Goal: Task Accomplishment & Management: Manage account settings

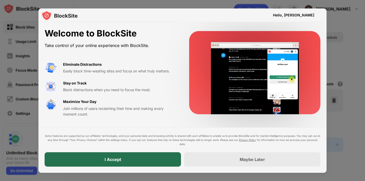
click at [104, 161] on div "I Accept" at bounding box center [113, 159] width 136 height 14
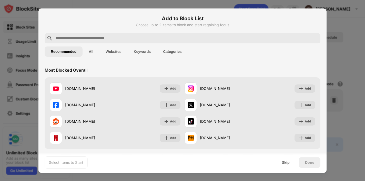
click at [107, 40] on input "text" at bounding box center [187, 38] width 264 height 6
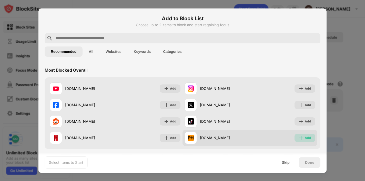
click at [309, 137] on div "Add" at bounding box center [308, 137] width 6 height 5
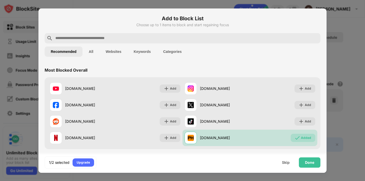
click at [229, 38] on input "text" at bounding box center [187, 38] width 264 height 6
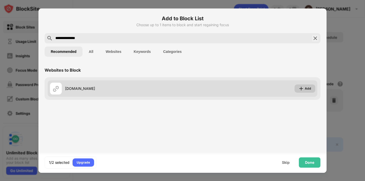
type input "**********"
click at [301, 87] on img at bounding box center [301, 88] width 5 height 5
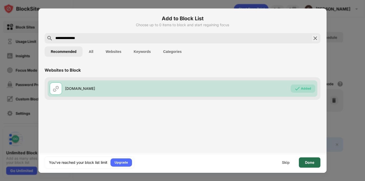
click at [308, 163] on div "Done" at bounding box center [309, 162] width 9 height 4
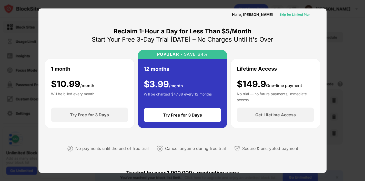
click at [286, 15] on div "Skip for Limited Plan" at bounding box center [294, 14] width 31 height 5
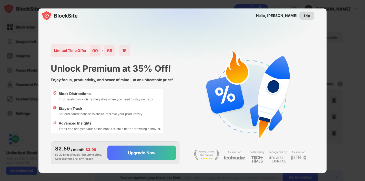
click at [302, 16] on div "Skip" at bounding box center [306, 16] width 15 height 8
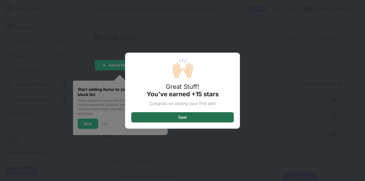
click at [177, 119] on div "Cool" at bounding box center [182, 117] width 103 height 10
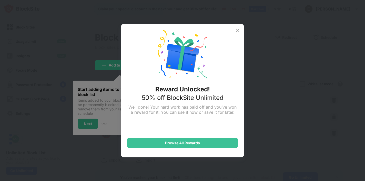
click at [235, 32] on img at bounding box center [238, 30] width 6 height 6
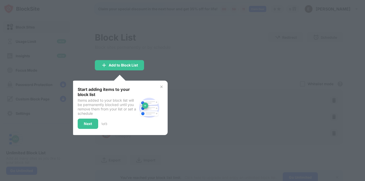
click at [162, 86] on img at bounding box center [161, 87] width 4 height 4
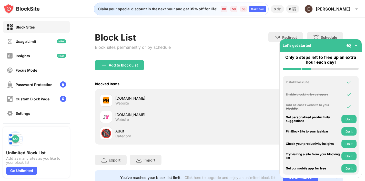
click at [356, 46] on img at bounding box center [356, 45] width 5 height 5
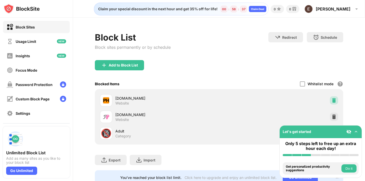
click at [337, 99] on div at bounding box center [334, 100] width 8 height 8
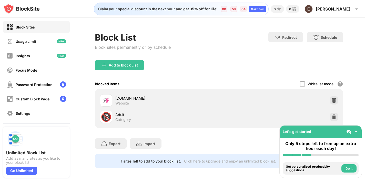
click at [357, 134] on img at bounding box center [356, 131] width 5 height 5
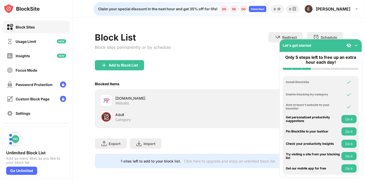
click at [348, 132] on button "Do it" at bounding box center [348, 131] width 15 height 8
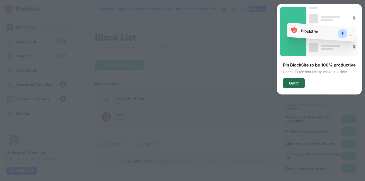
click at [294, 86] on div "Got It" at bounding box center [294, 83] width 22 height 10
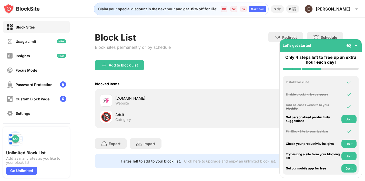
click at [348, 155] on button "Do it" at bounding box center [348, 156] width 15 height 8
click at [358, 45] on img at bounding box center [356, 45] width 5 height 5
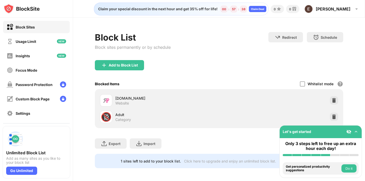
click at [358, 132] on img at bounding box center [356, 131] width 5 height 5
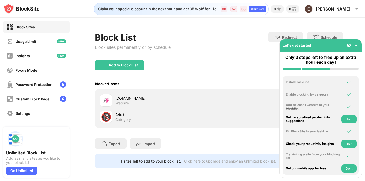
click at [356, 46] on img at bounding box center [356, 45] width 5 height 5
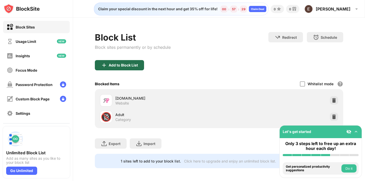
click at [122, 65] on div "Add to Block List" at bounding box center [123, 65] width 29 height 4
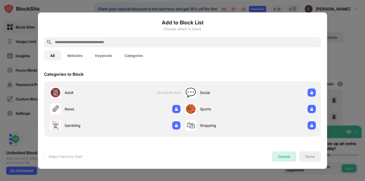
click at [283, 155] on div "Cancel" at bounding box center [284, 156] width 12 height 4
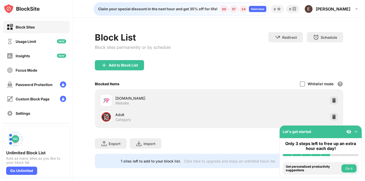
scroll to position [1, 0]
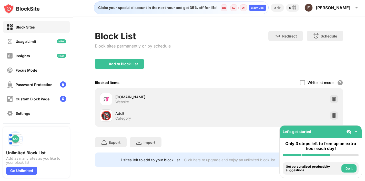
drag, startPoint x: 306, startPoint y: 132, endPoint x: 249, endPoint y: 134, distance: 57.5
click at [251, 135] on div "Block Sites Usage Limit Insights Focus Mode Password Protection Custom Block Pa…" at bounding box center [182, 90] width 365 height 181
click at [350, 130] on img at bounding box center [348, 131] width 5 height 5
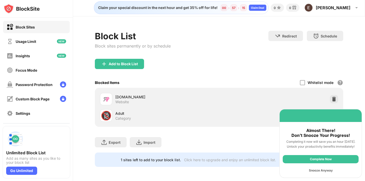
click at [321, 170] on div "Snooze Anyway" at bounding box center [321, 170] width 76 height 8
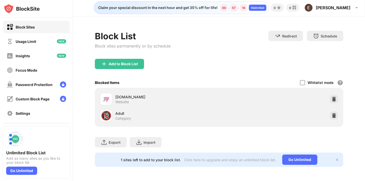
click at [45, 24] on div "Block Sites" at bounding box center [36, 27] width 67 height 12
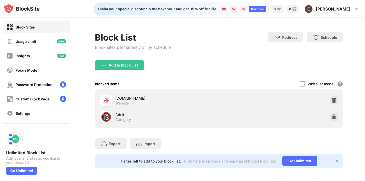
scroll to position [1, 0]
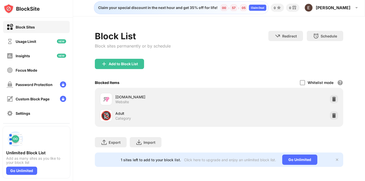
click at [337, 159] on img at bounding box center [337, 159] width 4 height 4
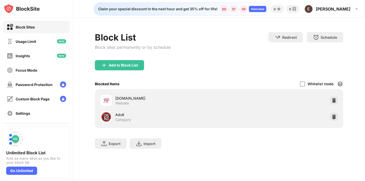
scroll to position [0, 0]
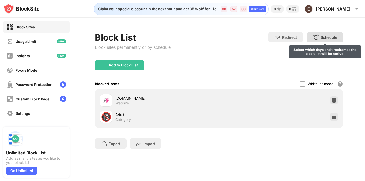
click at [321, 37] on div "Schedule" at bounding box center [329, 37] width 16 height 4
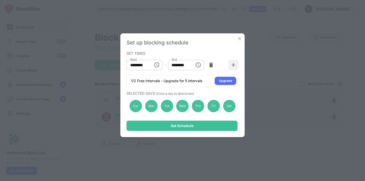
click at [202, 100] on div "Sun Mon Tue Wed Thu Fri Sat" at bounding box center [183, 105] width 112 height 21
click at [201, 102] on div "Thu" at bounding box center [198, 106] width 12 height 12
click at [213, 65] on img at bounding box center [210, 64] width 5 height 5
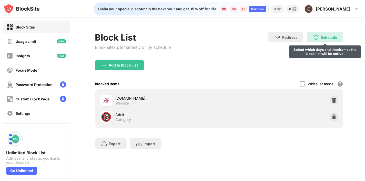
click at [321, 35] on div "Schedule" at bounding box center [329, 37] width 16 height 4
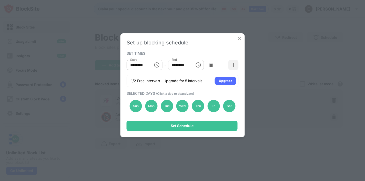
click at [150, 67] on div "******** Start" at bounding box center [145, 65] width 36 height 10
click at [157, 66] on icon "Choose time, selected time is 10:00 AM" at bounding box center [157, 65] width 6 height 6
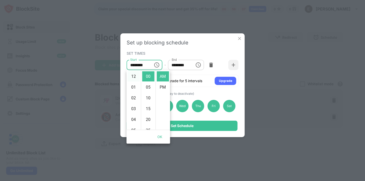
click at [135, 78] on li "12" at bounding box center [134, 76] width 12 height 10
type input "********"
click at [162, 136] on button "OK" at bounding box center [160, 136] width 16 height 9
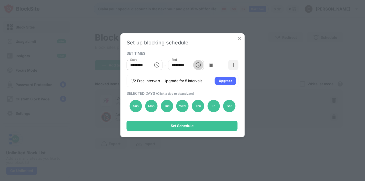
click at [195, 66] on icon "Choose time, selected time is 1:00 PM" at bounding box center [198, 65] width 6 height 6
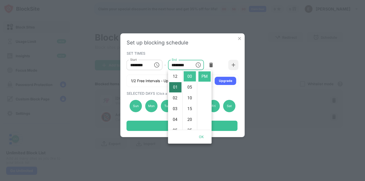
scroll to position [1, 0]
click at [177, 77] on li "12" at bounding box center [175, 75] width 12 height 10
click at [203, 78] on li "AM" at bounding box center [204, 76] width 12 height 10
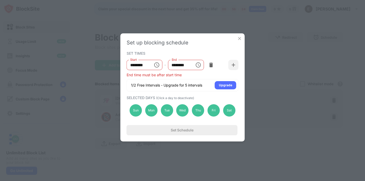
click at [200, 66] on icon "Choose time, selected time is 12:00 AM" at bounding box center [198, 64] width 5 height 5
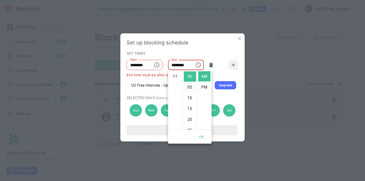
scroll to position [118, 0]
click at [192, 78] on li "55" at bounding box center [190, 76] width 12 height 10
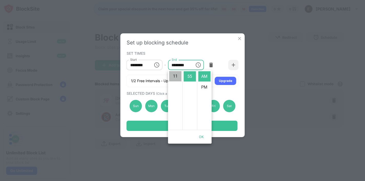
click at [174, 76] on li "11" at bounding box center [175, 76] width 12 height 10
click at [206, 85] on li "PM" at bounding box center [204, 87] width 12 height 10
type input "********"
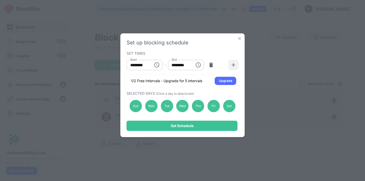
scroll to position [11, 0]
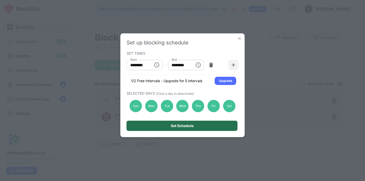
click at [204, 126] on div "Set Schedule" at bounding box center [182, 125] width 111 height 10
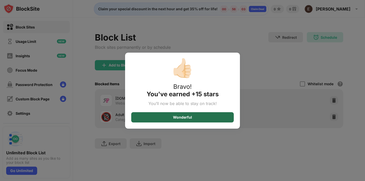
click at [204, 117] on div "Wonderful" at bounding box center [182, 117] width 103 height 10
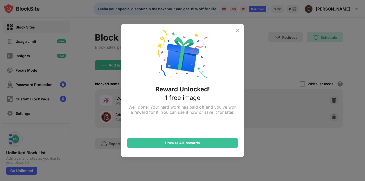
click at [238, 31] on img at bounding box center [238, 30] width 6 height 6
